Goal: Transaction & Acquisition: Purchase product/service

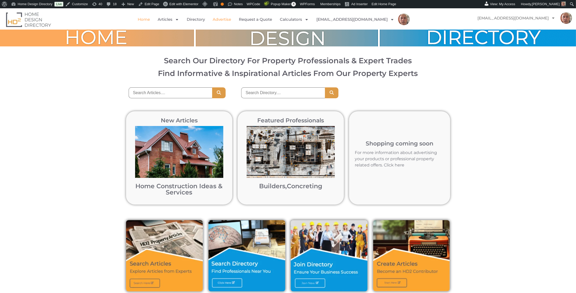
click at [231, 20] on link "Advertise" at bounding box center [222, 19] width 18 height 12
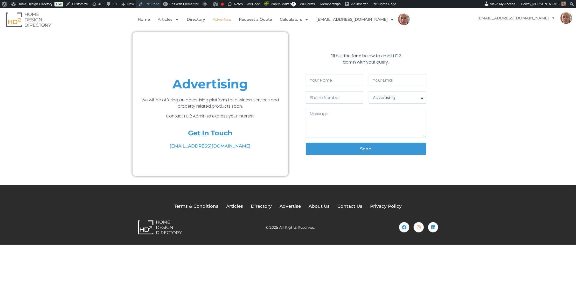
click at [157, 4] on link "Edit Page" at bounding box center [148, 4] width 25 height 8
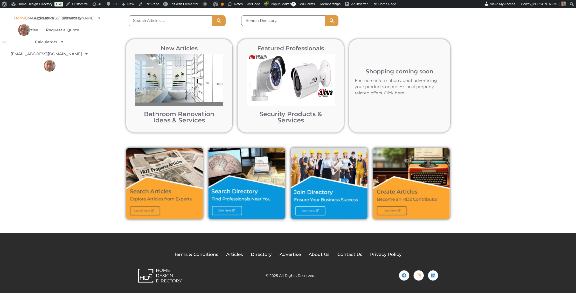
scroll to position [113, 0]
click at [7, 42] on img at bounding box center [5, 42] width 4 height 1
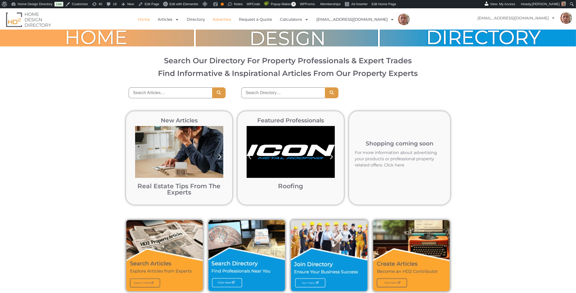
click at [231, 19] on link "Advertise" at bounding box center [222, 19] width 18 height 12
